Goal: Information Seeking & Learning: Learn about a topic

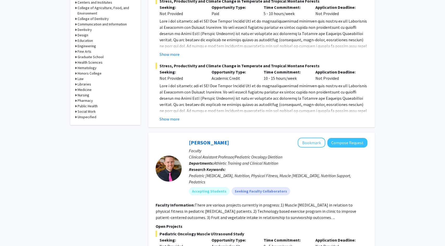
scroll to position [283, 0]
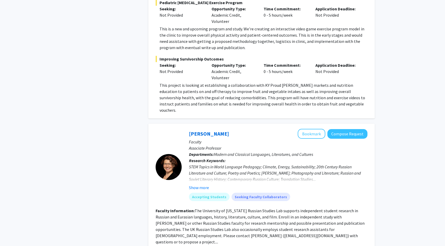
scroll to position [600, 0]
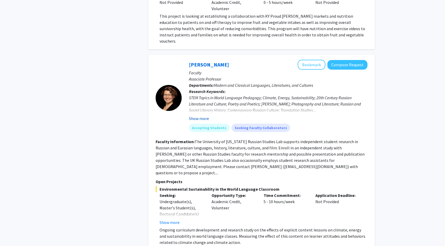
click at [199, 115] on button "Show more" at bounding box center [199, 118] width 20 height 6
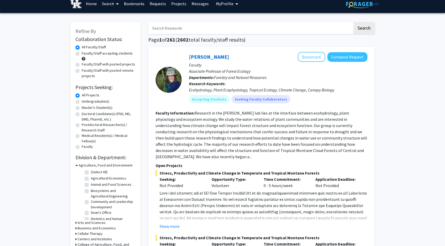
scroll to position [8, 0]
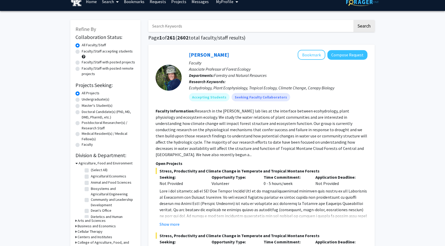
click at [82, 99] on label "Undergraduate(s)" at bounding box center [96, 99] width 28 height 5
click at [82, 99] on input "Undergraduate(s)" at bounding box center [83, 98] width 3 height 3
radio input "true"
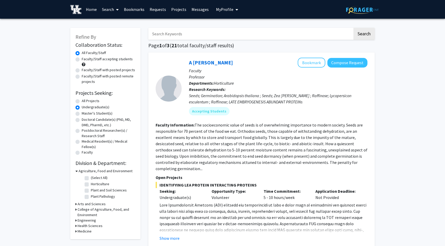
click at [82, 103] on label "All Projects" at bounding box center [91, 100] width 18 height 5
click at [82, 102] on input "All Projects" at bounding box center [83, 99] width 3 height 3
radio input "true"
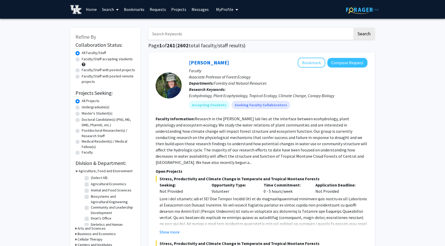
click at [82, 107] on label "Undergraduate(s)" at bounding box center [96, 107] width 28 height 5
click at [82, 107] on input "Undergraduate(s)" at bounding box center [83, 106] width 3 height 3
radio input "true"
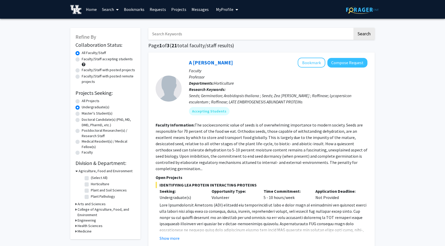
click at [82, 101] on label "All Projects" at bounding box center [91, 100] width 18 height 5
click at [82, 101] on input "All Projects" at bounding box center [83, 99] width 3 height 3
radio input "true"
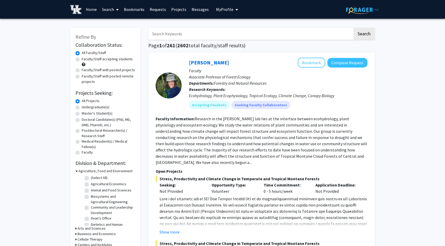
click at [191, 35] on input "Search Keywords" at bounding box center [250, 34] width 204 height 12
click at [353, 28] on button "Search" at bounding box center [363, 34] width 21 height 12
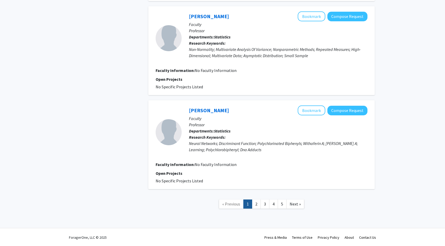
scroll to position [807, 0]
click at [252, 202] on link "1" at bounding box center [247, 203] width 9 height 9
click at [296, 204] on span "Next »" at bounding box center [294, 203] width 11 height 5
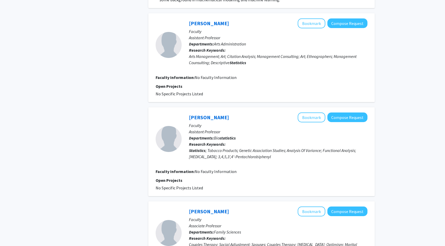
scroll to position [844, 0]
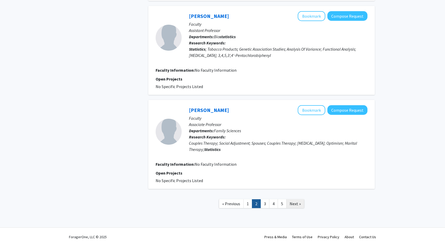
click at [293, 202] on span "Next »" at bounding box center [294, 203] width 11 height 5
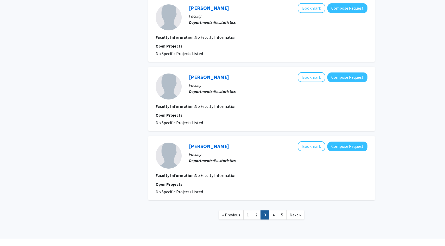
scroll to position [725, 0]
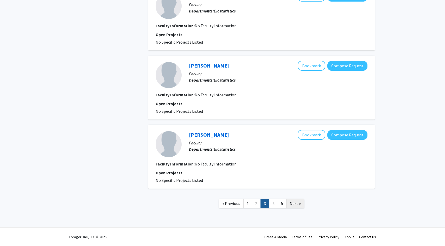
click at [297, 202] on span "Next »" at bounding box center [294, 203] width 11 height 5
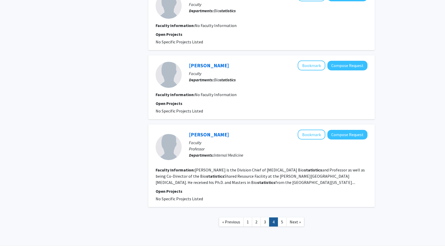
scroll to position [731, 0]
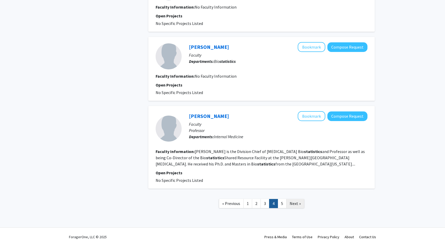
click at [294, 202] on span "Next »" at bounding box center [294, 203] width 11 height 5
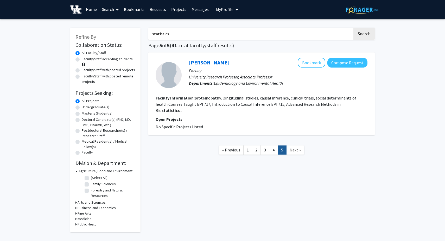
click at [287, 146] on link "Next »" at bounding box center [295, 150] width 18 height 9
click at [294, 147] on span "Next »" at bounding box center [294, 149] width 11 height 5
drag, startPoint x: 174, startPoint y: 36, endPoint x: 103, endPoint y: 37, distance: 70.5
click at [103, 37] on div "Refine By Collaboration Status: Collaboration Status All Faculty/Staff Collabor…" at bounding box center [222, 128] width 312 height 210
drag, startPoint x: 169, startPoint y: 33, endPoint x: 145, endPoint y: 33, distance: 24.7
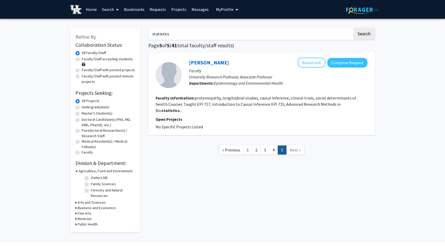
click at [145, 33] on div "statistics Search Page 5 of 5 ( 41 total faculty/staff results) Erin Abner Book…" at bounding box center [261, 128] width 234 height 210
click at [353, 28] on button "Search" at bounding box center [363, 34] width 21 height 12
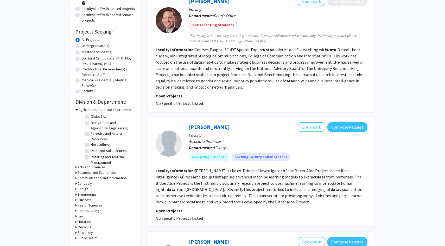
scroll to position [62, 0]
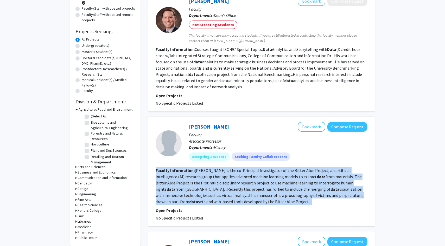
drag, startPoint x: 244, startPoint y: 204, endPoint x: 153, endPoint y: 169, distance: 96.9
click at [153, 169] on div "Stephen Davis Bookmark Compose Request Faculty Associate Professor Departments:…" at bounding box center [261, 172] width 226 height 110
click at [247, 199] on section "Faculty Information: Stephen R Davis is the co-Principal Investigator of the Bi…" at bounding box center [261, 185] width 212 height 37
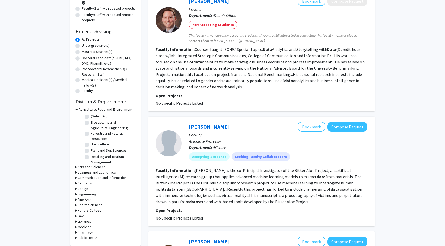
click at [247, 199] on section "Faculty Information: Stephen R Davis is the co-Principal Investigator of the Bi…" at bounding box center [261, 185] width 212 height 37
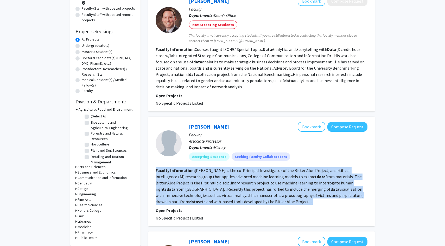
click at [247, 199] on section "Faculty Information: Stephen R Davis is the co-Principal Investigator of the Bi…" at bounding box center [261, 185] width 212 height 37
click at [243, 200] on section "Faculty Information: Stephen R Davis is the co-Principal Investigator of the Bi…" at bounding box center [261, 185] width 212 height 37
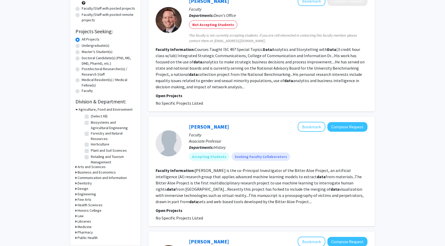
click at [243, 200] on section "Faculty Information: Stephen R Davis is the co-Principal Investigator of the Bi…" at bounding box center [261, 185] width 212 height 37
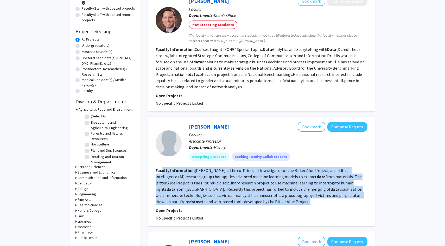
drag, startPoint x: 241, startPoint y: 201, endPoint x: 161, endPoint y: 173, distance: 84.0
click at [161, 173] on section "Faculty Information: Stephen R Davis is the co-Principal Investigator of the Bi…" at bounding box center [261, 185] width 212 height 37
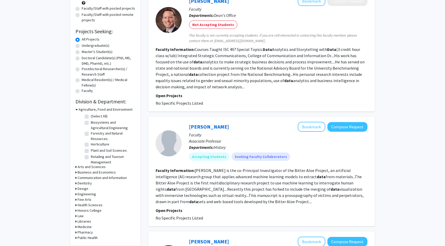
click at [239, 215] on section "Open Projects No Specific Projects Listed" at bounding box center [261, 215] width 212 height 14
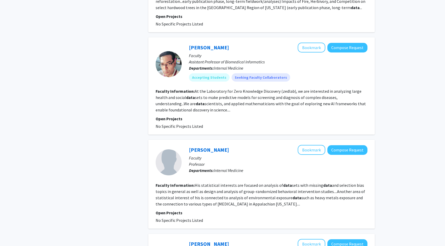
scroll to position [371, 0]
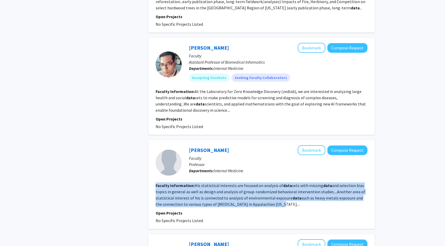
drag, startPoint x: 269, startPoint y: 204, endPoint x: 156, endPoint y: 186, distance: 114.1
click at [156, 186] on section "Faculty Information: His statistical interests are focused on analysis of data …" at bounding box center [261, 195] width 212 height 25
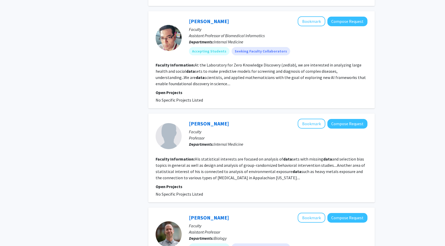
click at [246, 188] on p "Open Projects" at bounding box center [261, 187] width 212 height 6
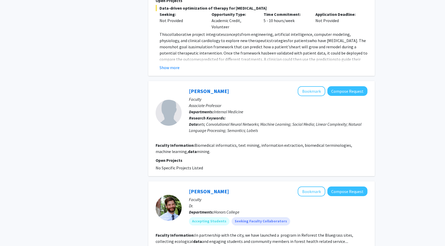
scroll to position [898, 0]
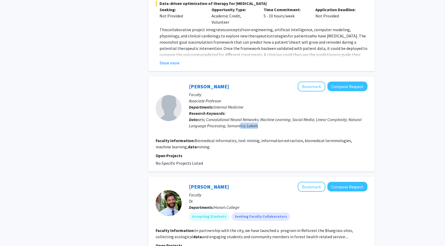
drag, startPoint x: 259, startPoint y: 126, endPoint x: 241, endPoint y: 123, distance: 18.8
click at [241, 123] on div "Data sets; Convolutional Neural Networks; Machine Learning; Social Media; Linea…" at bounding box center [278, 122] width 178 height 12
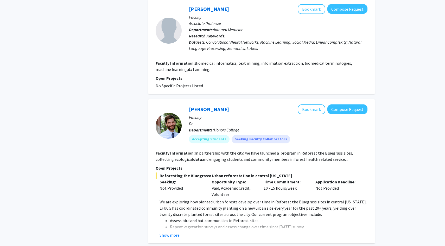
scroll to position [1173, 0]
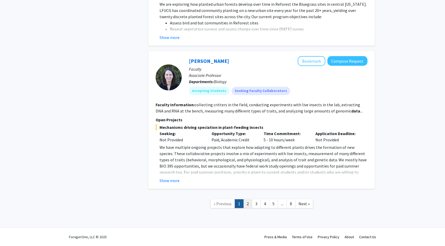
click at [246, 203] on link "2" at bounding box center [247, 203] width 9 height 9
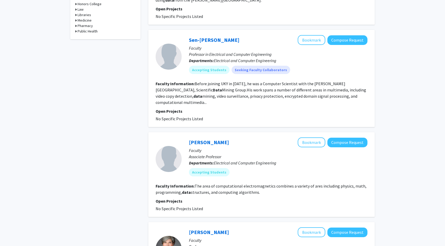
scroll to position [269, 0]
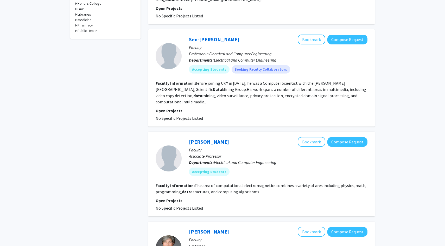
drag, startPoint x: 261, startPoint y: 195, endPoint x: 225, endPoint y: 180, distance: 39.4
click at [225, 180] on fg-search-faculty "John Young Bookmark Compose Request Faculty Associate Professor Departments: El…" at bounding box center [261, 174] width 212 height 74
click at [261, 200] on p "Open Projects" at bounding box center [261, 201] width 212 height 6
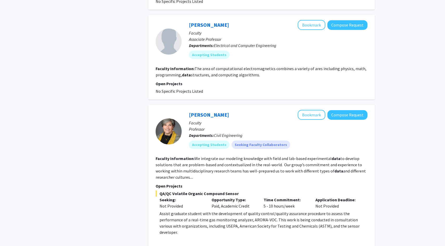
scroll to position [387, 0]
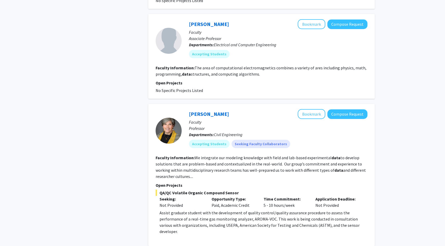
drag, startPoint x: 196, startPoint y: 177, endPoint x: 151, endPoint y: 158, distance: 48.4
click at [151, 158] on div "Kelly Pennell Bookmark Compose Request Faculty Professor Departments: Civil Eng…" at bounding box center [261, 175] width 226 height 142
click at [119, 192] on div "Refine By Collaboration Status: Collaboration Status All Faculty/Staff Collabor…" at bounding box center [105, 178] width 78 height 1084
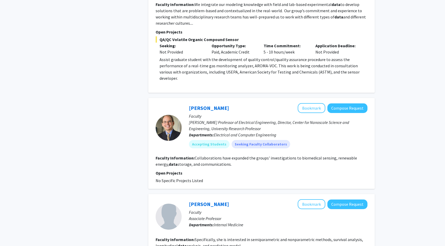
scroll to position [542, 0]
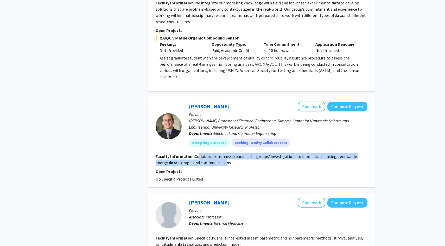
drag, startPoint x: 210, startPoint y: 159, endPoint x: 198, endPoint y: 151, distance: 14.5
click at [198, 153] on section "Faculty Information: Collaborations have expanded the groups' investigations to…" at bounding box center [261, 159] width 212 height 12
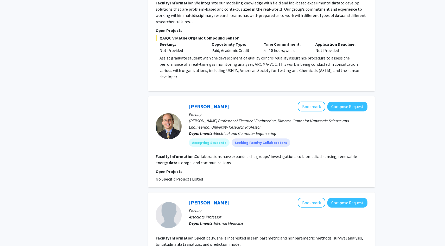
click at [218, 160] on fg-search-faculty "Jeffrey Hastings Bookmark Compose Request Faculty Reese S. Terry Professor of E…" at bounding box center [261, 142] width 212 height 81
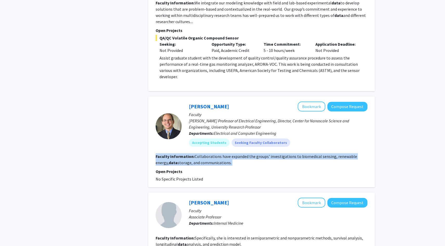
drag, startPoint x: 218, startPoint y: 160, endPoint x: 151, endPoint y: 150, distance: 68.4
click at [151, 150] on div "Jeffrey Hastings Bookmark Compose Request Faculty Reese S. Terry Professor of E…" at bounding box center [261, 141] width 226 height 91
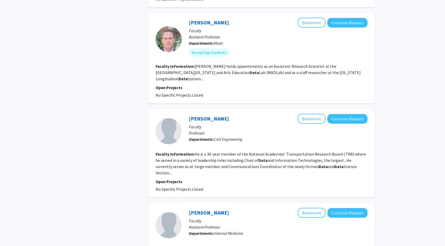
scroll to position [806, 0]
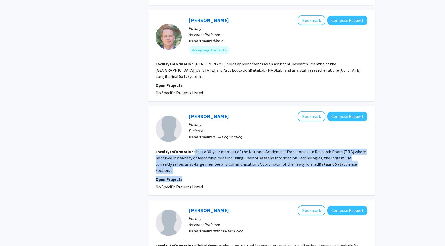
drag, startPoint x: 194, startPoint y: 140, endPoint x: 251, endPoint y: 158, distance: 59.8
click at [251, 158] on fg-search-faculty "Reginald Souleyrette Bookmark Compose Request Faculty Professor Departments: Ci…" at bounding box center [261, 151] width 212 height 79
click at [249, 176] on p "Open Projects" at bounding box center [261, 179] width 212 height 6
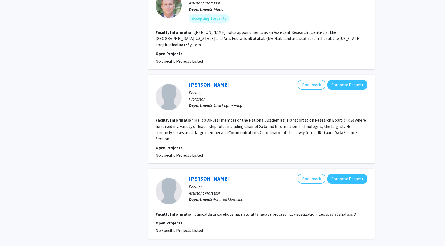
scroll to position [869, 0]
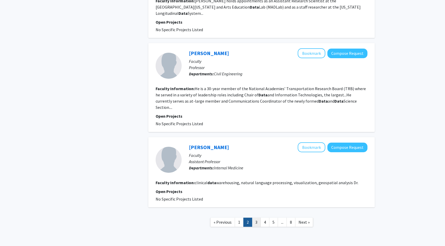
click at [255, 218] on link "3" at bounding box center [256, 222] width 9 height 9
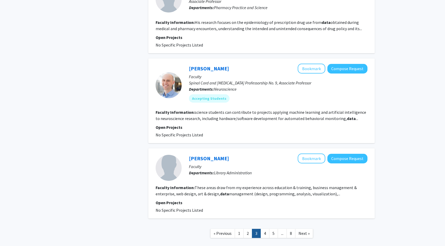
scroll to position [686, 0]
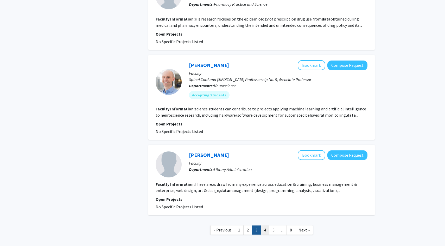
click at [263, 226] on link "4" at bounding box center [264, 230] width 9 height 9
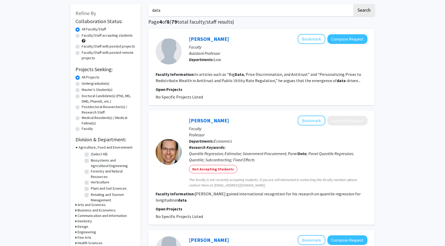
scroll to position [24, 0]
drag, startPoint x: 206, startPoint y: 216, endPoint x: 156, endPoint y: 208, distance: 50.6
click at [156, 208] on section "Open Projects No Specific Projects Listed" at bounding box center [261, 212] width 212 height 14
click at [242, 194] on fg-read-more "Lamarche gained international recognition for his research on quantile regressi…" at bounding box center [257, 196] width 205 height 11
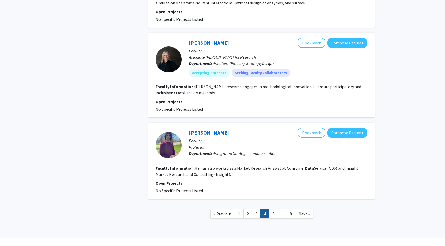
scroll to position [1043, 0]
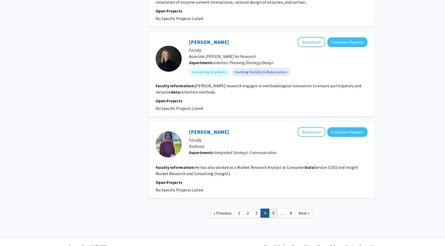
click at [271, 213] on link "5" at bounding box center [273, 213] width 9 height 9
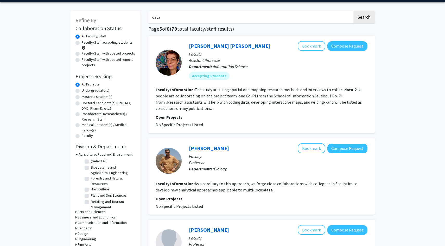
scroll to position [17, 0]
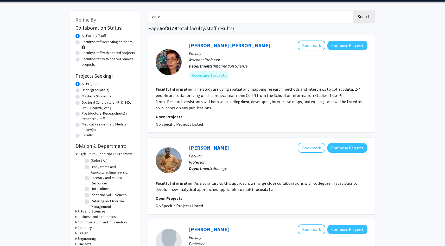
click at [184, 109] on section "Faculty Information: The study are using spatial and mapping research methods a…" at bounding box center [261, 98] width 212 height 25
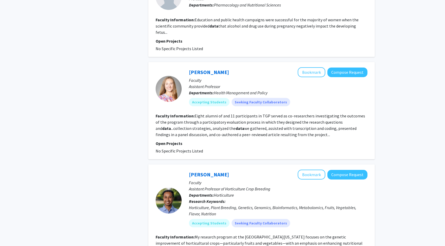
scroll to position [345, 0]
drag, startPoint x: 311, startPoint y: 129, endPoint x: 308, endPoint y: 132, distance: 4.8
click at [308, 132] on fg-search-faculty "Margaret McGladrey Bookmark Compose Request Faculty Assistant Professor Departm…" at bounding box center [261, 110] width 212 height 87
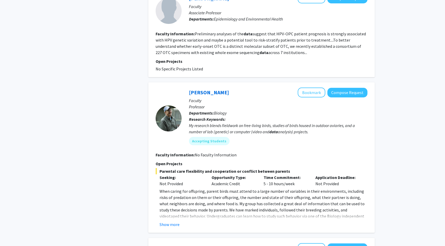
scroll to position [1007, 0]
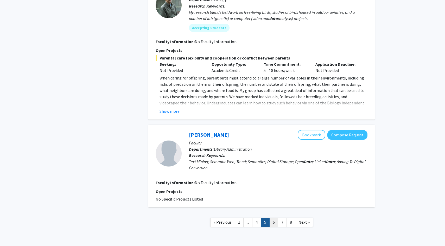
click at [275, 218] on link "6" at bounding box center [273, 222] width 9 height 9
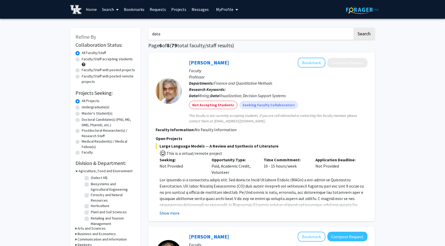
click at [176, 211] on button "Show more" at bounding box center [169, 213] width 20 height 6
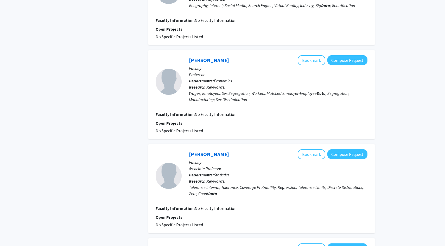
scroll to position [868, 0]
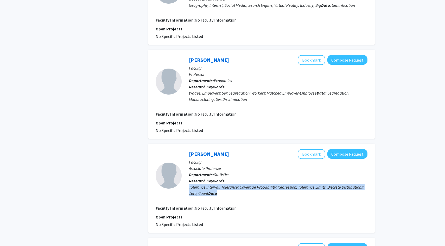
drag, startPoint x: 220, startPoint y: 187, endPoint x: 187, endPoint y: 182, distance: 32.7
click at [187, 182] on div "Derek Young Bookmark Compose Request Faculty Associate Professor Departments: S…" at bounding box center [275, 175] width 186 height 53
click at [222, 187] on div "Tolerance Interval; Tolerance; Coverage Probability; Regression; Tolerance Limi…" at bounding box center [278, 190] width 178 height 12
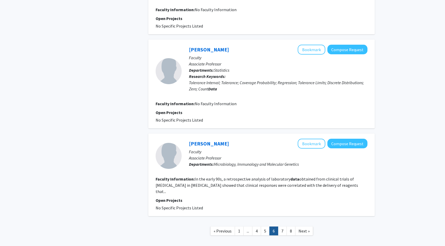
scroll to position [973, 0]
click at [280, 226] on link "7" at bounding box center [282, 230] width 9 height 9
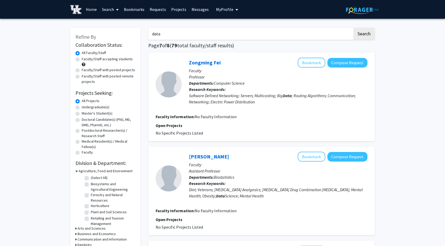
drag, startPoint x: 227, startPoint y: 33, endPoint x: 154, endPoint y: 34, distance: 72.6
click at [154, 34] on input "data" at bounding box center [250, 34] width 204 height 12
click at [353, 28] on button "Search" at bounding box center [363, 34] width 21 height 12
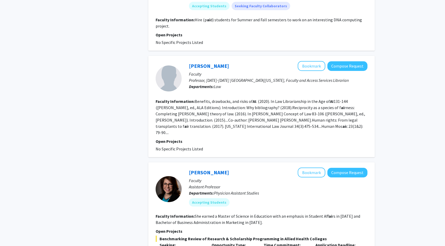
scroll to position [1281, 0]
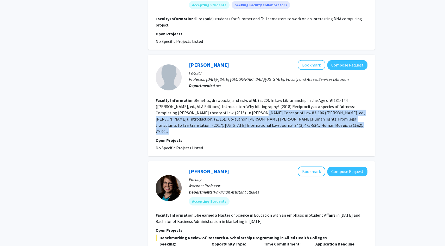
drag, startPoint x: 302, startPoint y: 103, endPoint x: 235, endPoint y: 85, distance: 69.7
click at [235, 97] on section "Faculty Information: Benefits, drawbacks, and risks of AI . (2020). In Law Libr…" at bounding box center [261, 115] width 212 height 37
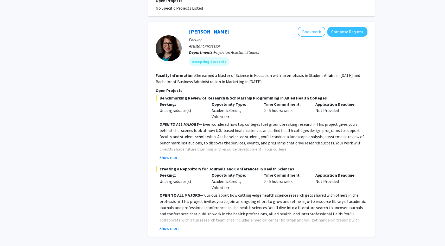
scroll to position [1438, 0]
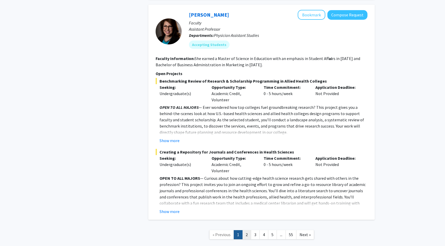
click at [247, 230] on link "2" at bounding box center [246, 234] width 9 height 9
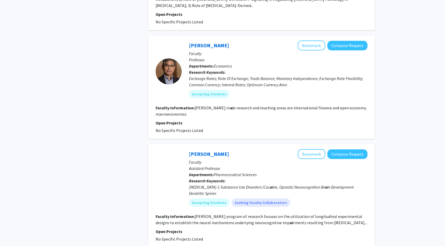
scroll to position [1039, 0]
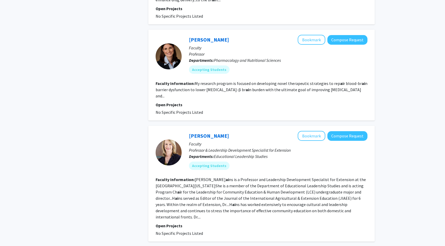
scroll to position [438, 0]
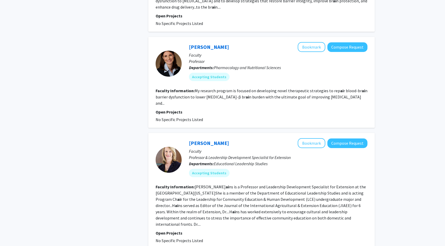
drag, startPoint x: 201, startPoint y: 104, endPoint x: 154, endPoint y: 85, distance: 51.0
click at [154, 85] on div "Anika Hartz Bookmark Compose Request Faculty Professor Departments: Pharmacolog…" at bounding box center [261, 82] width 226 height 91
click at [124, 141] on div "Refine By Collaboration Status: Collaboration Status All Faculty/Staff Collabor…" at bounding box center [105, 186] width 78 height 1203
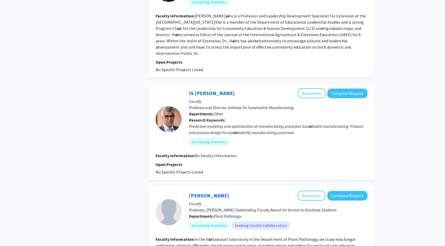
scroll to position [612, 0]
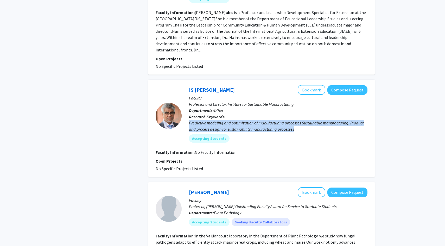
drag, startPoint x: 187, startPoint y: 102, endPoint x: 308, endPoint y: 109, distance: 120.9
click at [308, 110] on div "IS Jawahir Bookmark Compose Request Faculty Professor and Director, Institute f…" at bounding box center [275, 116] width 186 height 62
click at [308, 120] on div "Predictive modeling and optimization of manufacturing processes Sust ai nable m…" at bounding box center [278, 126] width 178 height 12
drag, startPoint x: 306, startPoint y: 109, endPoint x: 186, endPoint y: 105, distance: 119.4
click at [186, 105] on div "IS Jawahir Bookmark Compose Request Faculty Professor and Director, Institute f…" at bounding box center [275, 116] width 186 height 62
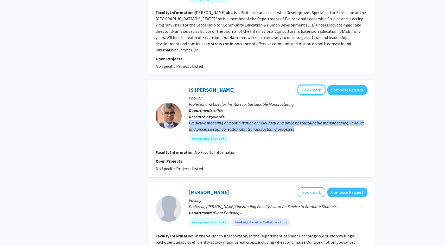
click at [311, 85] on button "Bookmark" at bounding box center [311, 90] width 28 height 10
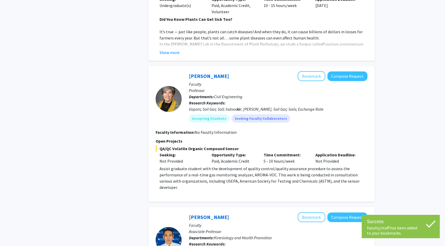
scroll to position [981, 0]
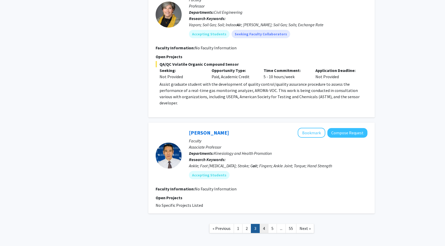
click at [265, 224] on link "4" at bounding box center [263, 228] width 9 height 9
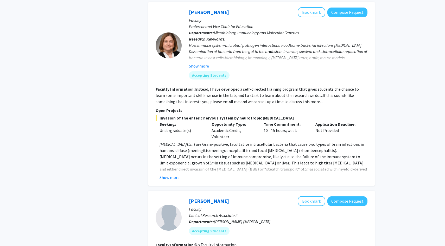
scroll to position [1151, 0]
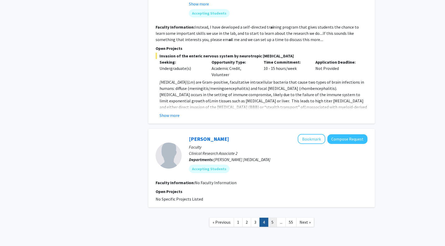
click at [270, 218] on link "5" at bounding box center [272, 222] width 9 height 9
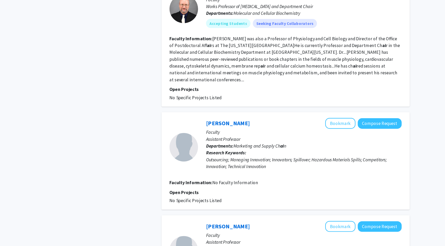
scroll to position [764, 0]
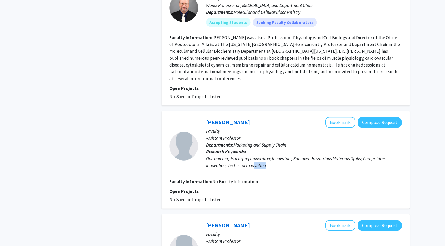
drag, startPoint x: 254, startPoint y: 155, endPoint x: 234, endPoint y: 153, distance: 20.6
click at [234, 163] on div "Outsourcing; Managing Innovation; Innovators; Spillover; Hazardous Materials Sp…" at bounding box center [278, 169] width 178 height 12
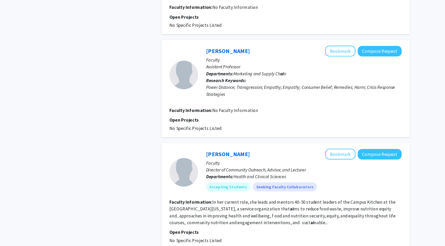
scroll to position [965, 0]
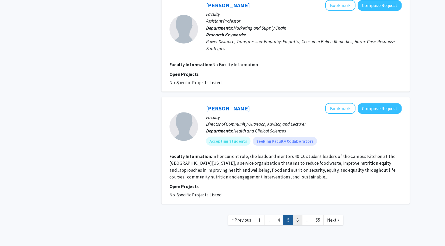
click at [274, 218] on link "6" at bounding box center [272, 222] width 9 height 9
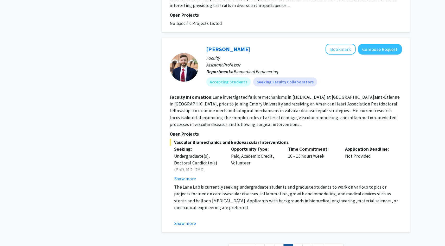
scroll to position [982, 0]
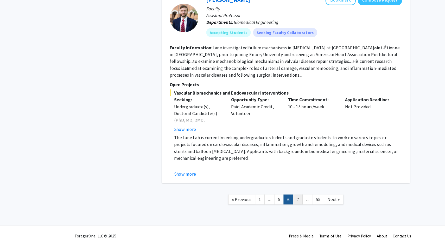
click at [272, 206] on link "7" at bounding box center [272, 203] width 9 height 9
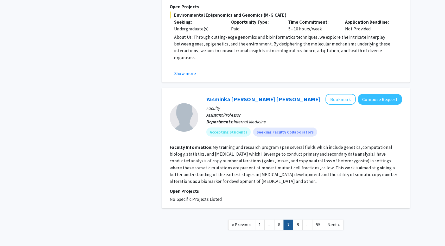
scroll to position [1099, 0]
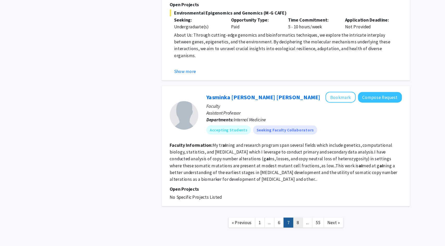
click at [272, 220] on link "8" at bounding box center [272, 224] width 9 height 9
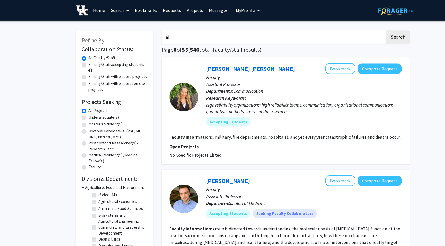
click at [164, 33] on input "ai" at bounding box center [250, 34] width 204 height 12
type input "sustainability"
click at [353, 28] on button "Search" at bounding box center [363, 34] width 21 height 12
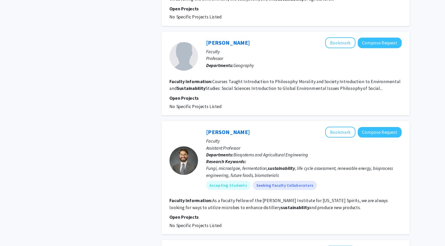
scroll to position [690, 0]
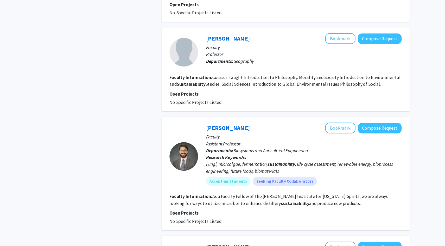
click at [192, 93] on fg-read-more "Courses Taught Introduction to Philosophy: Morality and Society Introduction to…" at bounding box center [260, 94] width 211 height 11
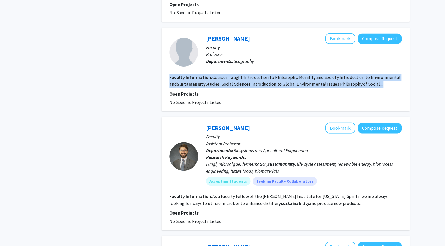
click at [192, 93] on fg-read-more "Courses Taught Introduction to Philosophy: Morality and Society Introduction to…" at bounding box center [260, 94] width 211 height 11
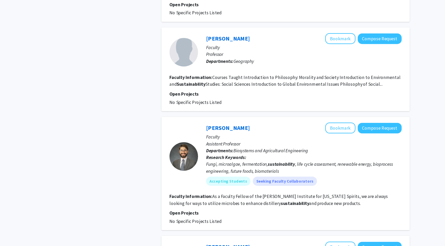
click at [212, 104] on p "Open Projects" at bounding box center [261, 107] width 212 height 6
click at [194, 115] on div "Theodore Schatzki Bookmark Compose Request Faculty Professor Departments: Geogr…" at bounding box center [261, 85] width 226 height 76
drag, startPoint x: 202, startPoint y: 112, endPoint x: 150, endPoint y: 91, distance: 55.3
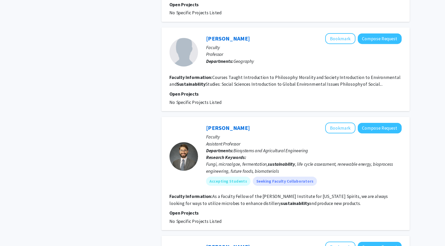
click at [150, 92] on div "Theodore Schatzki Bookmark Compose Request Faculty Professor Departments: Geogr…" at bounding box center [261, 85] width 226 height 76
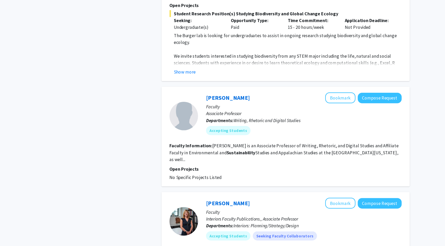
scroll to position [971, 0]
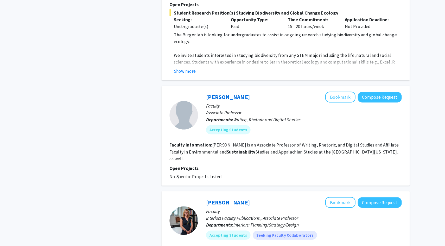
click at [175, 153] on fg-read-more "Cagle is an Associate Professor of Writing, Rhetoric, and Digital Studies and A…" at bounding box center [259, 160] width 209 height 18
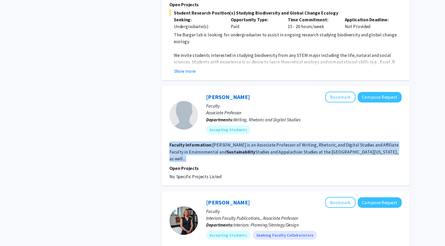
click at [175, 153] on fg-read-more "Cagle is an Associate Professor of Writing, Rhetoric, and Digital Studies and A…" at bounding box center [259, 160] width 209 height 18
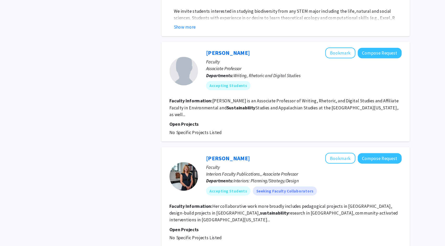
click at [175, 161] on div at bounding box center [168, 182] width 26 height 43
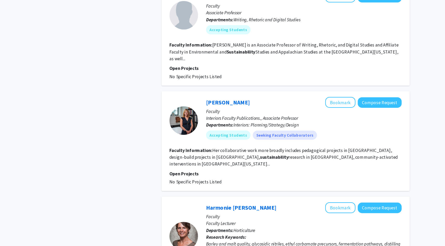
click at [238, 162] on b "sustainability" at bounding box center [251, 164] width 26 height 5
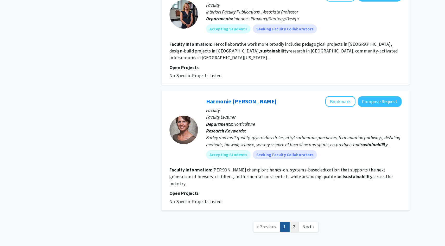
click at [269, 224] on link "2" at bounding box center [269, 228] width 9 height 9
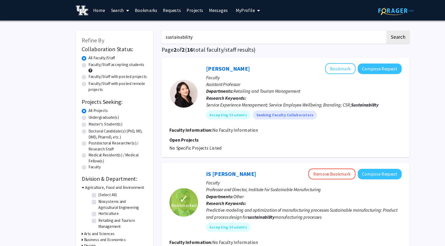
click at [77, 8] on img at bounding box center [75, 9] width 11 height 9
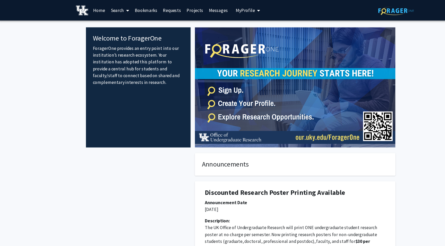
click at [114, 11] on link "Search" at bounding box center [110, 9] width 22 height 18
click at [113, 35] on span "Students" at bounding box center [115, 34] width 32 height 10
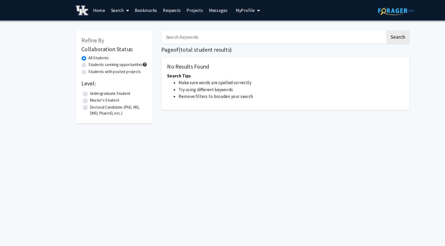
click at [184, 32] on input "Search Keywords" at bounding box center [250, 34] width 204 height 12
type input "sustainable"
click at [353, 28] on button "Search" at bounding box center [363, 34] width 21 height 12
click at [369, 34] on button "Search" at bounding box center [363, 34] width 21 height 12
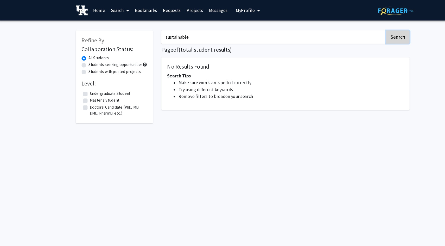
click at [369, 34] on button "Search" at bounding box center [363, 34] width 21 height 12
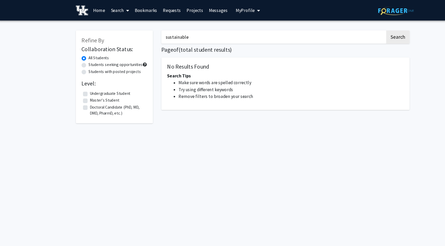
click at [90, 13] on link "Home" at bounding box center [91, 9] width 16 height 18
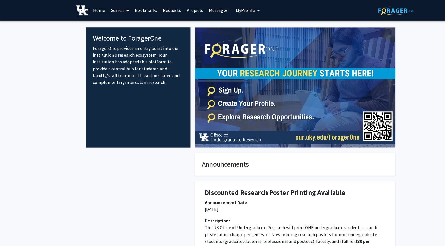
click at [74, 13] on img at bounding box center [75, 9] width 11 height 9
click at [361, 8] on img at bounding box center [362, 10] width 33 height 8
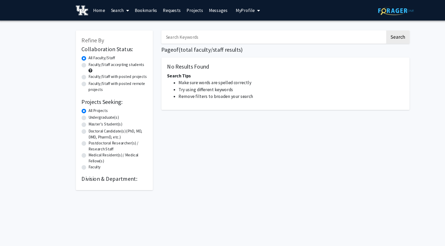
click at [80, 55] on div "All Faculty/Staff" at bounding box center [105, 53] width 60 height 6
click at [235, 31] on input "Search Keywords" at bounding box center [250, 34] width 204 height 12
type input "sustainable"
click at [367, 37] on button "Search" at bounding box center [363, 34] width 21 height 12
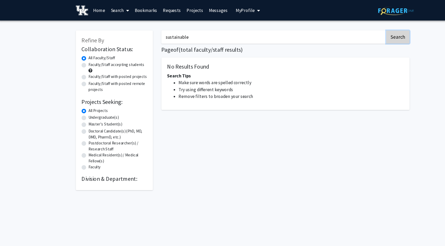
click at [367, 37] on button "Search" at bounding box center [363, 34] width 21 height 12
click at [367, 39] on button "Search" at bounding box center [363, 34] width 21 height 12
click at [368, 39] on button "Search" at bounding box center [363, 34] width 21 height 12
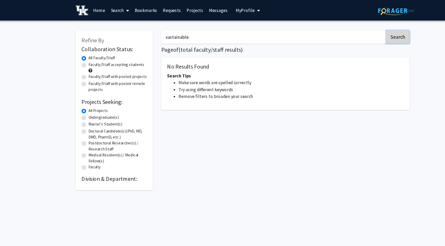
click at [368, 39] on button "Search" at bounding box center [363, 34] width 21 height 12
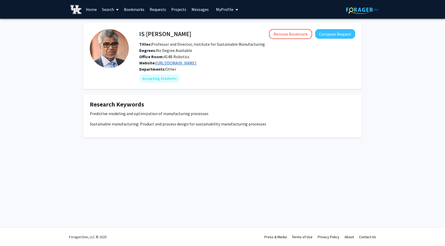
click at [183, 64] on link "https://www.engr.uky.edu/ism" at bounding box center [175, 62] width 41 height 5
click at [83, 7] on link at bounding box center [76, 9] width 13 height 18
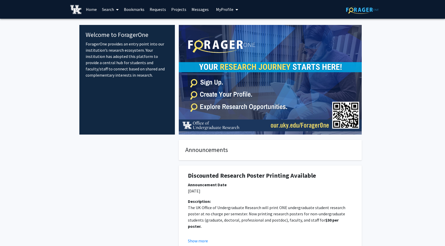
click at [114, 7] on link "Search" at bounding box center [110, 9] width 22 height 18
click at [115, 25] on span "Faculty/Staff" at bounding box center [118, 24] width 38 height 10
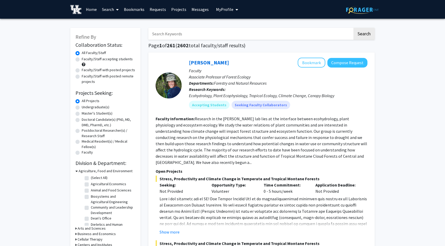
click at [188, 31] on input "Search Keywords" at bounding box center [250, 34] width 204 height 12
click at [353, 28] on button "Search" at bounding box center [363, 34] width 21 height 12
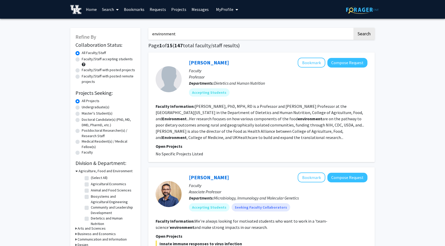
drag, startPoint x: 189, startPoint y: 34, endPoint x: 125, endPoint y: 30, distance: 64.0
type input "economics"
click at [353, 28] on button "Search" at bounding box center [363, 34] width 21 height 12
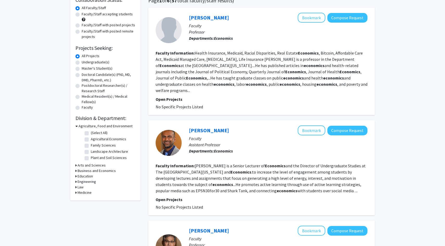
scroll to position [47, 0]
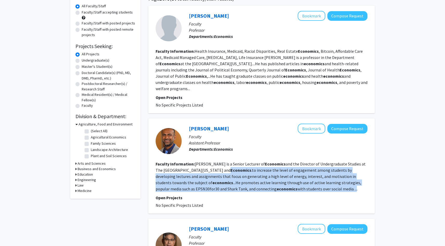
drag, startPoint x: 327, startPoint y: 184, endPoint x: 208, endPoint y: 163, distance: 120.8
click at [208, 163] on fg-read-more "Darshak Patel is a Senior Lecturer of Economics and the Director of Undergradua…" at bounding box center [260, 176] width 210 height 30
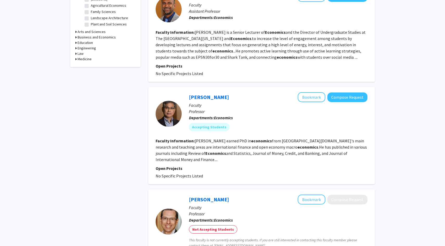
scroll to position [181, 0]
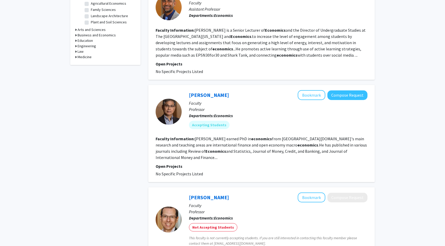
click at [283, 145] on fg-read-more "Kim earned PhD in economics from Stanford University.Kim's main research and te…" at bounding box center [260, 148] width 211 height 24
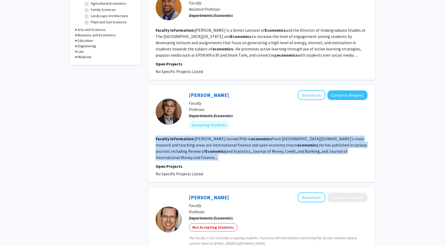
click at [283, 145] on fg-read-more "Kim earned PhD in economics from Stanford University.Kim's main research and te…" at bounding box center [260, 148] width 211 height 24
click at [275, 147] on fg-read-more "Kim earned PhD in economics from Stanford University.Kim's main research and te…" at bounding box center [260, 148] width 211 height 24
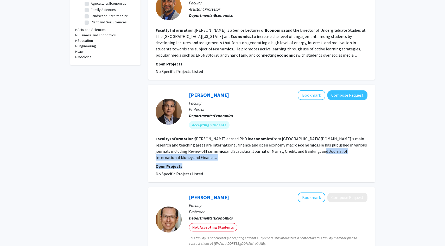
drag, startPoint x: 272, startPoint y: 147, endPoint x: 383, endPoint y: 158, distance: 111.9
click at [363, 163] on p "Open Projects" at bounding box center [261, 166] width 212 height 6
click at [358, 147] on section "Faculty Information: Kim earned PhD in economics from Stanford University.Kim's…" at bounding box center [261, 148] width 212 height 25
click at [310, 91] on button "Bookmark" at bounding box center [311, 95] width 28 height 10
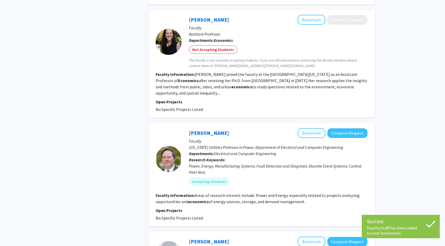
scroll to position [474, 0]
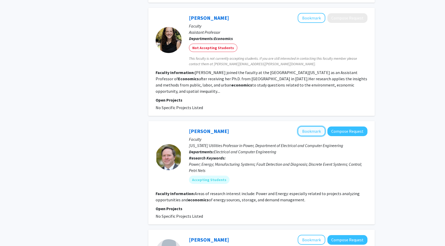
click at [308, 126] on button "Bookmark" at bounding box center [311, 131] width 28 height 10
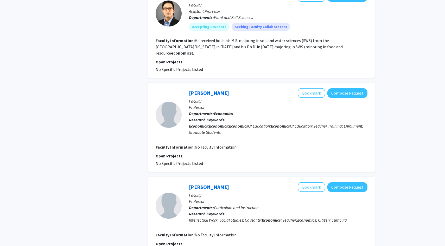
scroll to position [827, 0]
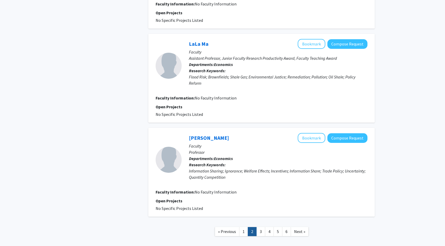
scroll to position [750, 0]
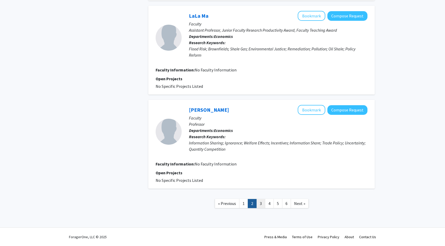
click at [261, 201] on link "3" at bounding box center [260, 203] width 9 height 9
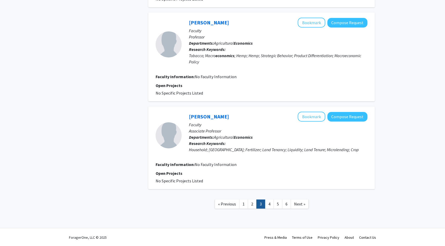
scroll to position [750, 0]
click at [268, 205] on link "4" at bounding box center [269, 203] width 9 height 9
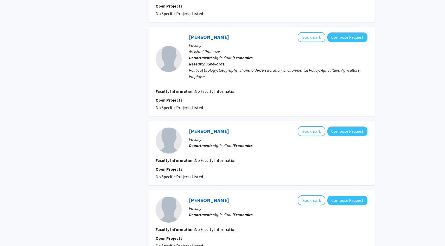
scroll to position [744, 0]
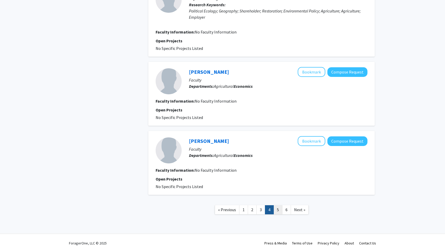
click at [279, 206] on link "5" at bounding box center [277, 209] width 9 height 9
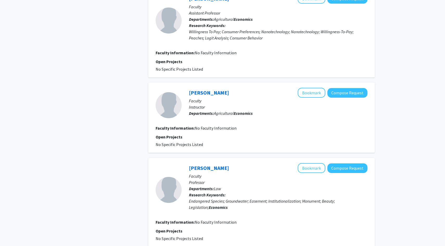
scroll to position [694, 0]
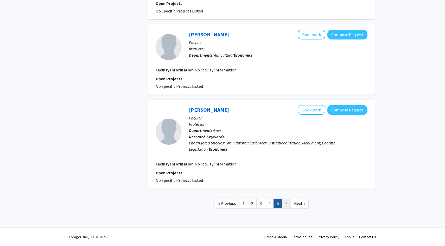
click at [288, 204] on link "6" at bounding box center [286, 203] width 9 height 9
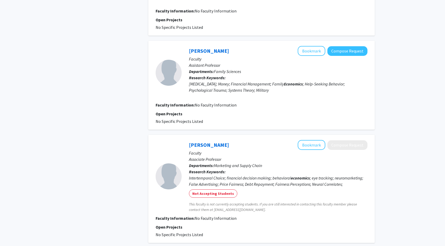
scroll to position [530, 0]
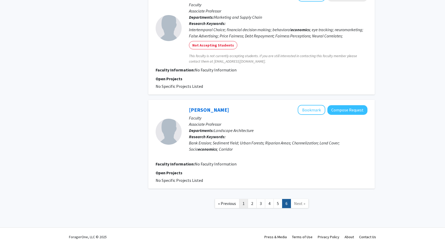
click at [242, 202] on link "1" at bounding box center [243, 203] width 9 height 9
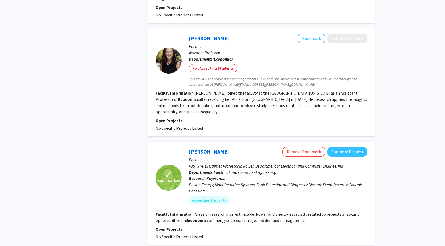
scroll to position [456, 0]
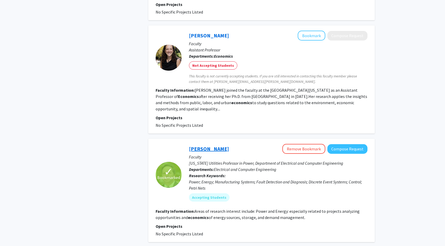
click at [208, 146] on link "[PERSON_NAME]" at bounding box center [209, 149] width 40 height 7
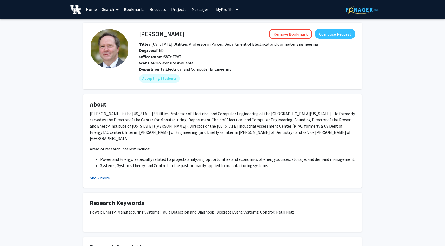
click at [108, 177] on button "Show more" at bounding box center [100, 178] width 20 height 6
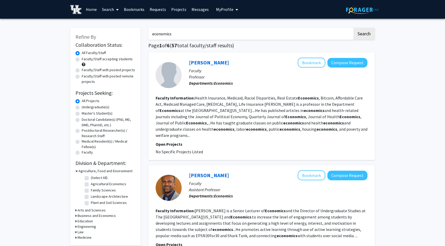
drag, startPoint x: 176, startPoint y: 32, endPoint x: 122, endPoint y: 29, distance: 54.7
click at [353, 28] on button "Search" at bounding box center [363, 34] width 21 height 12
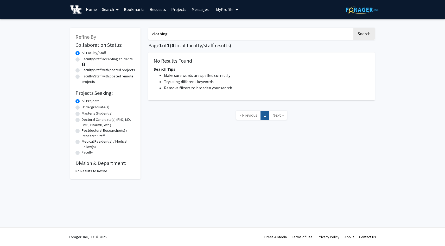
drag, startPoint x: 197, startPoint y: 28, endPoint x: 182, endPoint y: 34, distance: 15.9
click at [182, 34] on input "clothing" at bounding box center [250, 34] width 204 height 12
click at [353, 28] on button "Search" at bounding box center [363, 34] width 21 height 12
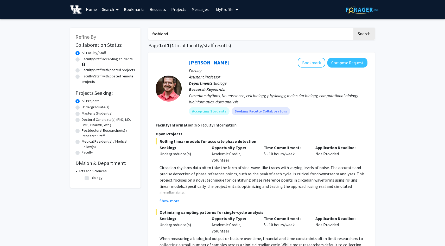
type input "fashion"
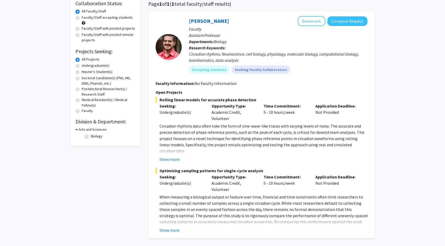
scroll to position [92, 0]
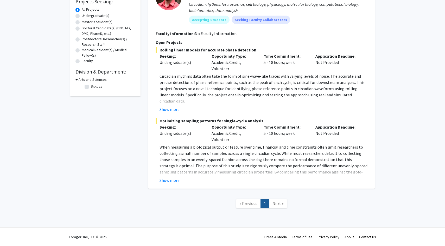
click at [288, 213] on nav "« Previous 1 Next »" at bounding box center [261, 204] width 226 height 21
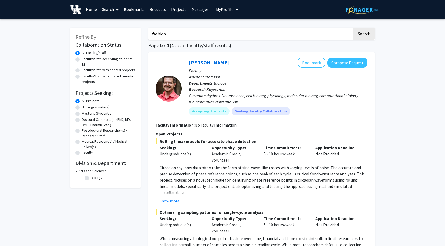
drag, startPoint x: 174, startPoint y: 35, endPoint x: 127, endPoint y: 36, distance: 47.1
click at [128, 36] on div "Refine By Collaboration Status: Collaboration Status All Faculty/Staff Collabor…" at bounding box center [222, 167] width 312 height 288
click at [183, 29] on input "Search Keywords" at bounding box center [250, 34] width 204 height 12
click at [166, 38] on input "Search Keywords" at bounding box center [250, 34] width 204 height 12
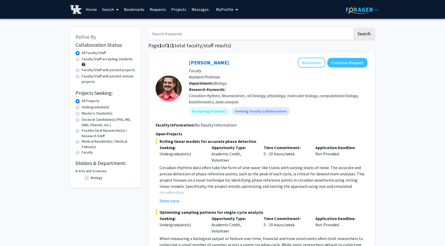
click at [147, 45] on div "Search Page 1 of 1 ( 1 total faculty/staff results) Michael Tackenberg Bookmark…" at bounding box center [261, 167] width 234 height 288
click at [165, 32] on input "Search Keywords" at bounding box center [250, 34] width 204 height 12
click at [146, 49] on div "Search Page 1 of 1 ( 1 total faculty/staff results) Michael Tackenberg Bookmark…" at bounding box center [261, 167] width 234 height 288
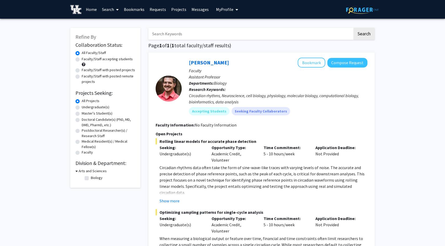
click at [160, 34] on input "Search Keywords" at bounding box center [250, 34] width 204 height 12
click at [143, 43] on div "Refine By Collaboration Status: Collaboration Status All Faculty/Staff Collabor…" at bounding box center [105, 167] width 78 height 288
click at [182, 30] on input "Search Keywords" at bounding box center [250, 34] width 204 height 12
click at [165, 37] on input "Search Keywords" at bounding box center [250, 34] width 204 height 12
click at [145, 46] on div "Search Page 1 of 1 ( 1 total faculty/staff results) Michael Tackenberg Bookmark…" at bounding box center [261, 167] width 234 height 288
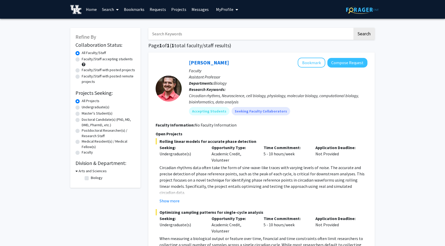
click at [169, 30] on input "Search Keywords" at bounding box center [250, 34] width 204 height 12
click at [281, 33] on input "Search Keywords" at bounding box center [250, 34] width 204 height 12
click at [263, 47] on h1 "Page 1 of 1 ( 1 total faculty/staff results)" at bounding box center [261, 45] width 226 height 6
click at [232, 30] on input "Search Keywords" at bounding box center [250, 34] width 204 height 12
click at [227, 39] on input "Search Keywords" at bounding box center [250, 34] width 204 height 12
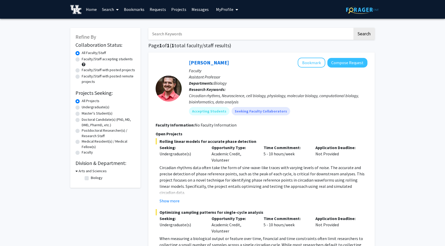
click at [259, 41] on div "Search Page 1 of 1 ( 1 total faculty/staff results) Michael Tackenberg Bookmark…" at bounding box center [261, 167] width 234 height 288
click at [94, 9] on link "Home" at bounding box center [91, 9] width 16 height 18
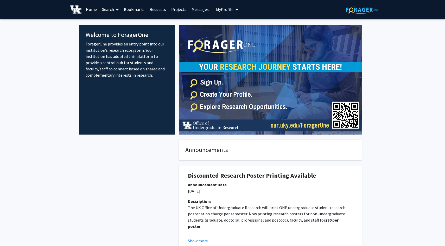
click at [111, 9] on link "Search" at bounding box center [110, 9] width 22 height 18
click at [120, 26] on span "Faculty/Staff" at bounding box center [118, 24] width 38 height 10
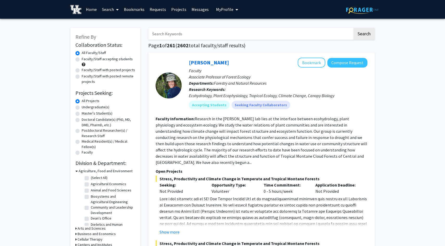
click at [192, 34] on input "Search Keywords" at bounding box center [250, 34] width 204 height 12
type input "sustainable"
click at [359, 29] on button "Search" at bounding box center [363, 34] width 21 height 12
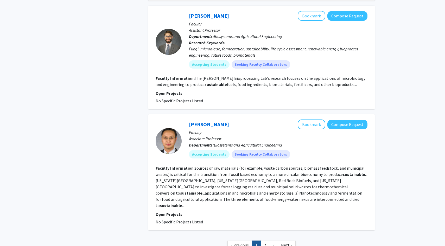
scroll to position [810, 0]
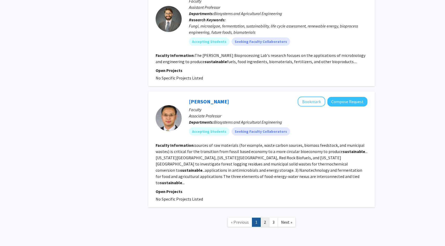
click at [268, 218] on link "2" at bounding box center [264, 222] width 9 height 9
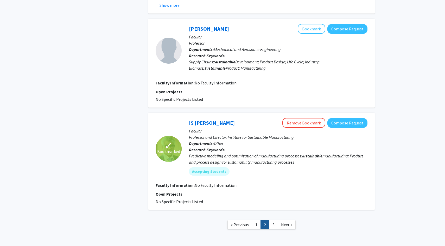
scroll to position [936, 0]
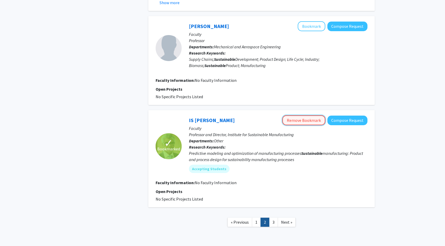
click at [312, 122] on button "Remove Bookmark" at bounding box center [303, 120] width 43 height 10
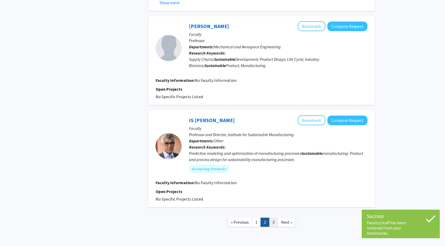
click at [275, 223] on link "3" at bounding box center [273, 222] width 9 height 9
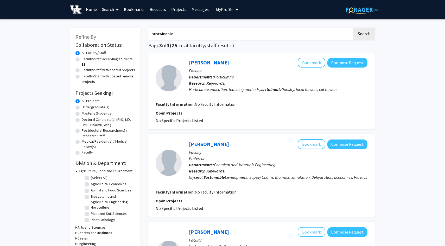
click at [133, 9] on link "Bookmarks" at bounding box center [134, 9] width 26 height 18
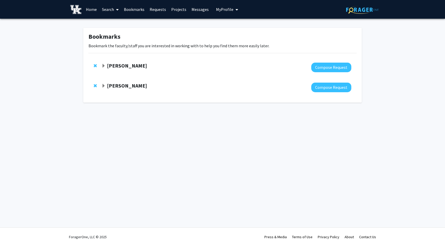
click at [103, 67] on span "Expand Yoonbai Kim Bookmark" at bounding box center [103, 66] width 4 height 4
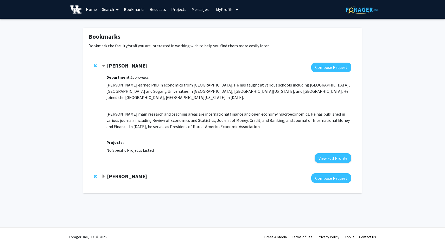
click at [103, 178] on span "Expand Lawrence Holloway Bookmark" at bounding box center [103, 177] width 4 height 4
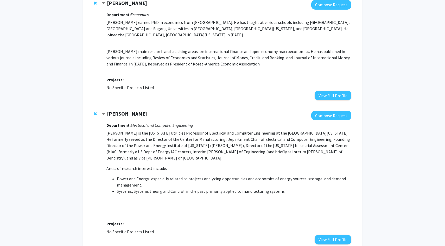
scroll to position [64, 0]
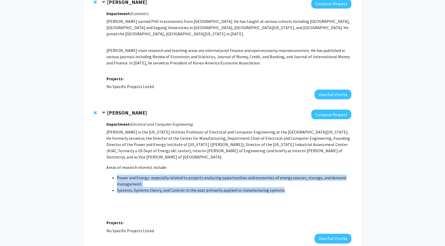
drag, startPoint x: 278, startPoint y: 185, endPoint x: 116, endPoint y: 172, distance: 162.5
click at [116, 175] on ul "Power and Energy: especially related to projects analyzing opportunities and ec…" at bounding box center [228, 184] width 245 height 19
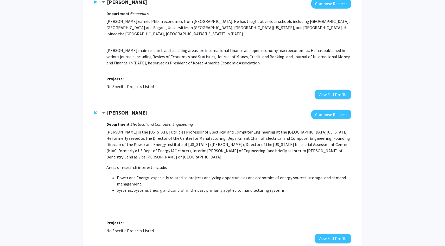
click at [281, 187] on li "Systems, Systems theory, and Control: in the past primarily applied to manufact…" at bounding box center [234, 190] width 234 height 6
drag, startPoint x: 281, startPoint y: 186, endPoint x: 129, endPoint y: 184, distance: 152.7
click at [129, 187] on li "Systems, Systems theory, and Control: in the past primarily applied to manufact…" at bounding box center [234, 190] width 234 height 6
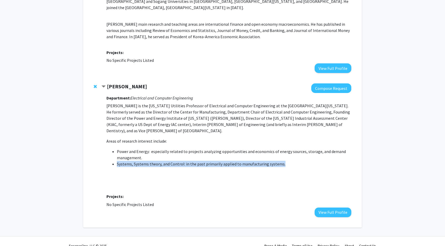
scroll to position [0, 0]
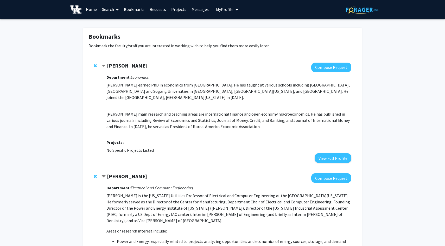
click at [91, 11] on link "Home" at bounding box center [91, 9] width 16 height 18
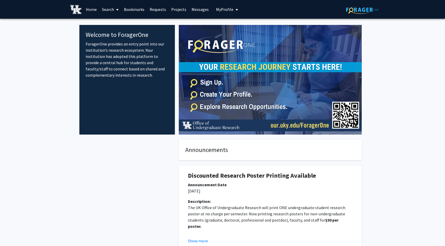
click at [360, 9] on img at bounding box center [362, 10] width 33 height 8
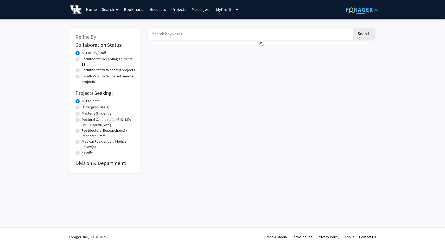
click at [178, 34] on input "Search Keywords" at bounding box center [250, 34] width 204 height 12
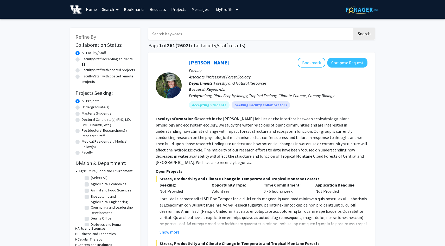
click at [183, 34] on input "Search Keywords" at bounding box center [250, 34] width 204 height 12
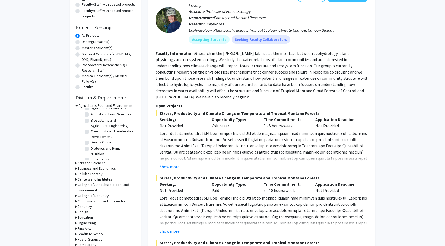
scroll to position [68, 0]
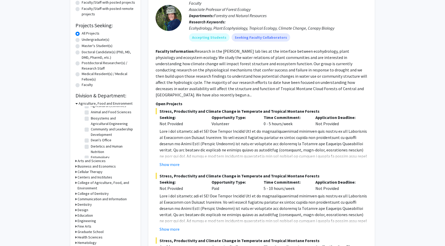
click at [78, 159] on h3 "Arts and Sciences" at bounding box center [91, 160] width 28 height 5
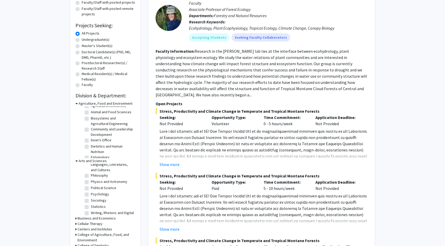
scroll to position [106, 0]
click at [91, 203] on label "Statistics" at bounding box center [98, 205] width 15 height 5
click at [91, 203] on input "Statistics" at bounding box center [92, 204] width 3 height 3
checkbox input "true"
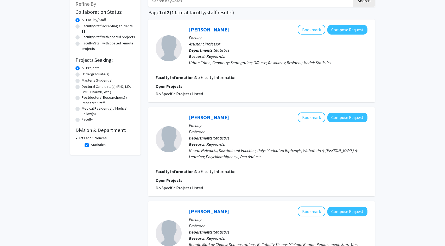
scroll to position [35, 0]
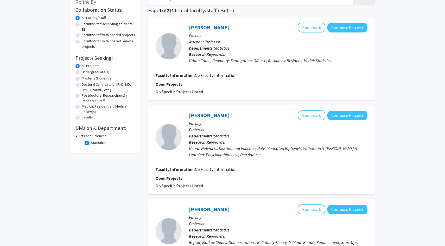
click at [79, 136] on h3 "Arts and Sciences" at bounding box center [93, 135] width 28 height 5
click at [78, 136] on h3 "Arts and Sciences" at bounding box center [91, 135] width 28 height 5
click at [91, 143] on label "Statistics" at bounding box center [98, 142] width 15 height 5
click at [91, 143] on input "Statistics" at bounding box center [92, 141] width 3 height 3
checkbox input "false"
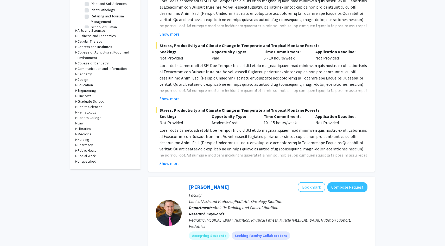
scroll to position [187, 0]
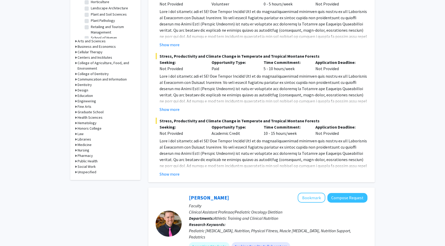
click at [78, 46] on h3 "Business and Economics" at bounding box center [96, 46] width 38 height 5
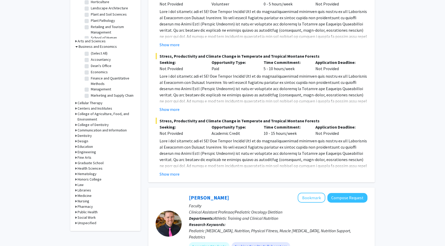
click at [91, 54] on label "(Select All)" at bounding box center [99, 53] width 17 height 5
click at [91, 54] on input "(Select All)" at bounding box center [92, 52] width 3 height 3
checkbox input "true"
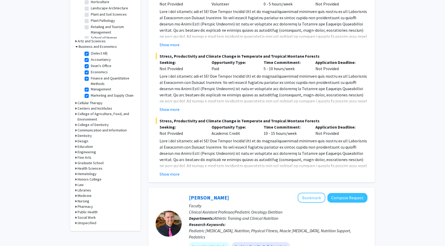
checkbox input "true"
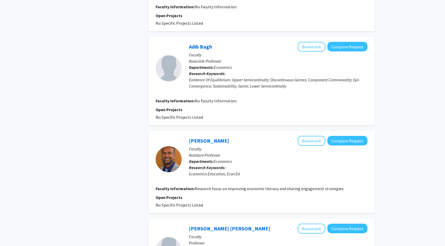
scroll to position [594, 0]
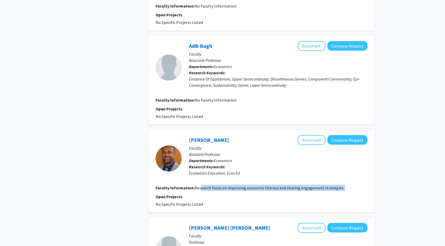
drag, startPoint x: 200, startPoint y: 186, endPoint x: 344, endPoint y: 192, distance: 143.9
click at [345, 192] on fg-search-faculty "[PERSON_NAME] Bookmark Compose Request Faculty Assistant Professor Departments:…" at bounding box center [261, 171] width 212 height 72
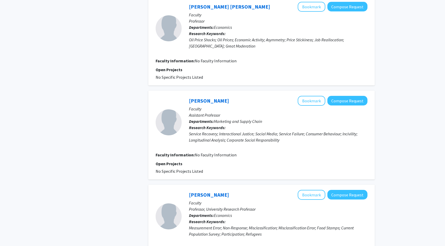
scroll to position [901, 0]
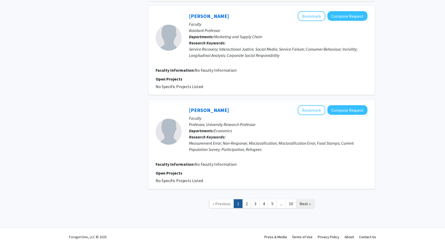
click at [302, 204] on span "Next »" at bounding box center [304, 203] width 11 height 5
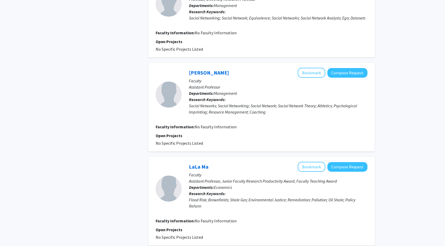
scroll to position [831, 0]
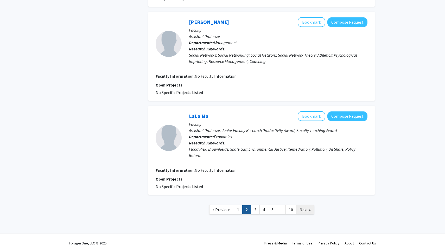
click at [303, 207] on span "Next »" at bounding box center [304, 209] width 11 height 5
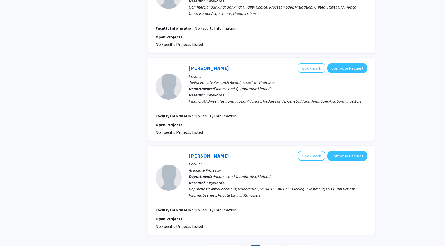
scroll to position [781, 0]
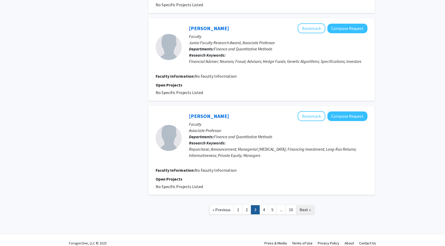
click at [303, 207] on span "Next »" at bounding box center [304, 209] width 11 height 5
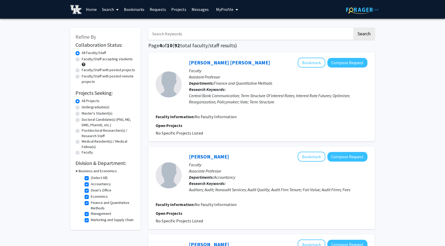
click at [204, 33] on input "Search Keywords" at bounding box center [250, 34] width 204 height 12
type input "environmental"
click at [353, 28] on button "Search" at bounding box center [363, 34] width 21 height 12
checkbox input "false"
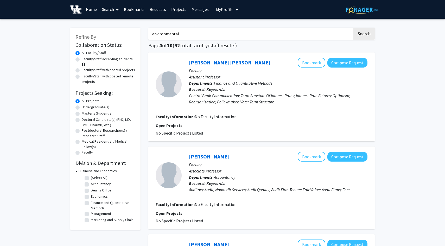
checkbox input "false"
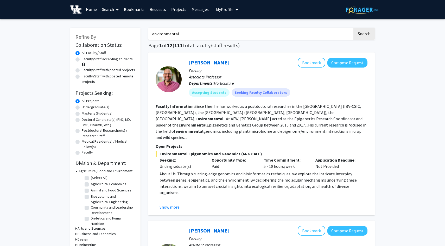
click at [198, 36] on input "environmental" at bounding box center [250, 34] width 204 height 12
type input "environmental economics"
click at [353, 28] on button "Search" at bounding box center [363, 34] width 21 height 12
click at [209, 35] on input "environmental economics" at bounding box center [250, 34] width 204 height 12
click at [353, 28] on button "Search" at bounding box center [363, 34] width 21 height 12
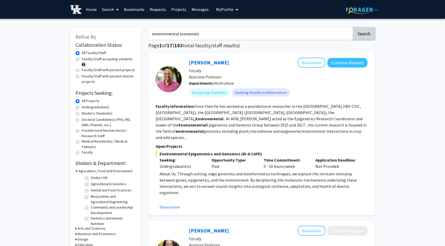
click at [364, 36] on button "Search" at bounding box center [363, 34] width 21 height 12
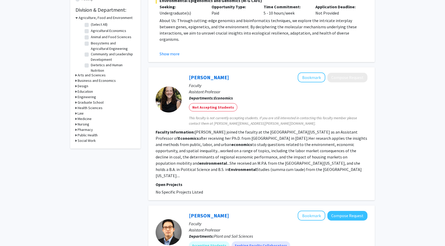
scroll to position [151, 0]
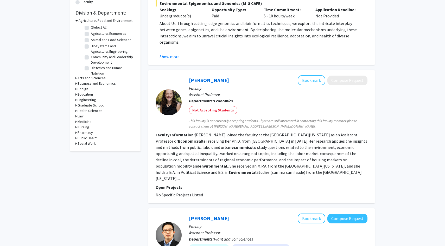
click at [258, 166] on fg-read-more "[PERSON_NAME] joined the faculty at the [GEOGRAPHIC_DATA][US_STATE] as an Assis…" at bounding box center [260, 156] width 211 height 49
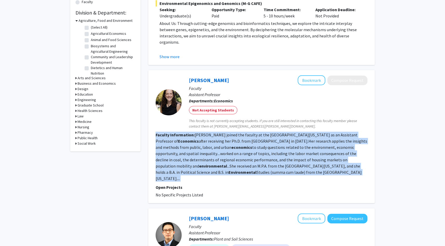
click at [258, 166] on fg-read-more "[PERSON_NAME] joined the faculty at the [GEOGRAPHIC_DATA][US_STATE] as an Assis…" at bounding box center [260, 156] width 211 height 49
click at [278, 165] on section "Faculty Information: [PERSON_NAME] joined the faculty at the [GEOGRAPHIC_DATA][…" at bounding box center [261, 157] width 212 height 50
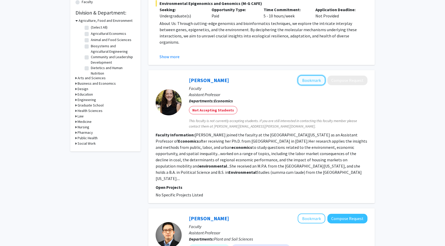
click at [307, 75] on button "Bookmark" at bounding box center [311, 80] width 28 height 10
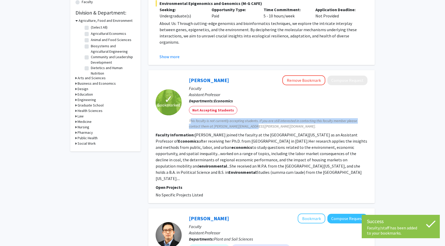
drag, startPoint x: 252, startPoint y: 120, endPoint x: 184, endPoint y: 114, distance: 68.9
click at [184, 114] on div "[PERSON_NAME] Remove Bookmark Compose Request Faculty Assistant Professor Depar…" at bounding box center [275, 102] width 186 height 54
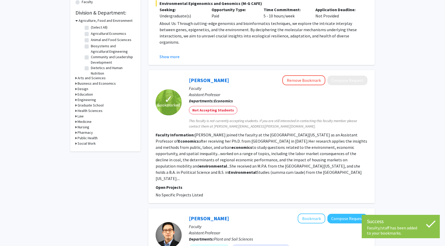
click at [165, 117] on div "✓ Bookmarked" at bounding box center [168, 102] width 26 height 54
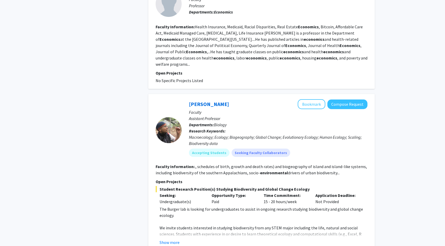
scroll to position [493, 0]
click at [166, 239] on button "Show more" at bounding box center [169, 242] width 20 height 6
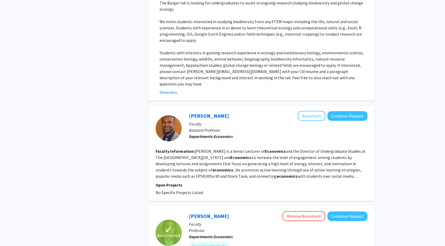
scroll to position [700, 0]
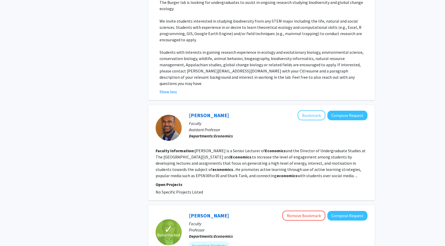
click at [276, 173] on b "economics" at bounding box center [286, 175] width 21 height 5
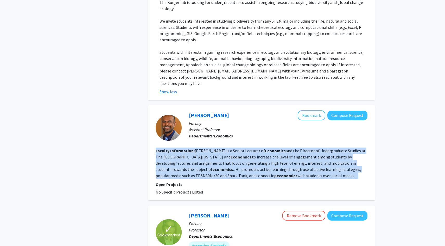
click at [276, 173] on b "economics" at bounding box center [286, 175] width 21 height 5
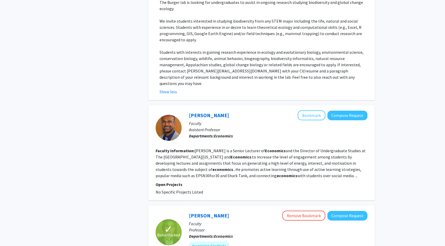
click at [133, 157] on div "Refine By Collaboration Status: Collaboration Status All Faculty/Staff Collabor…" at bounding box center [105, 160] width 78 height 1675
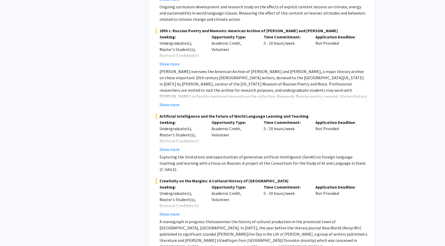
scroll to position [1429, 0]
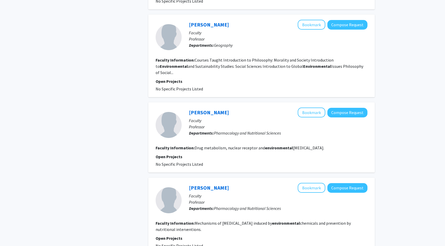
scroll to position [852, 0]
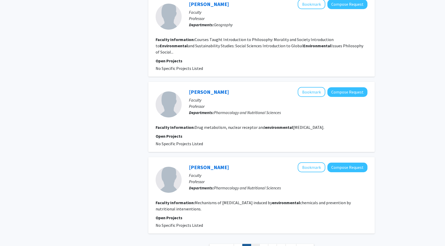
click at [257, 244] on link "3" at bounding box center [255, 248] width 9 height 9
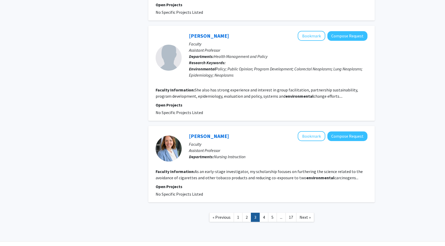
scroll to position [748, 0]
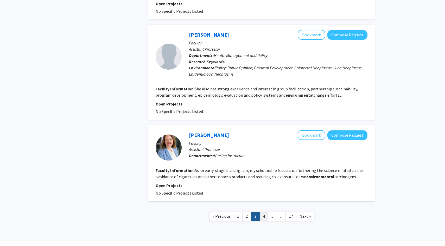
click at [262, 212] on link "4" at bounding box center [263, 216] width 9 height 9
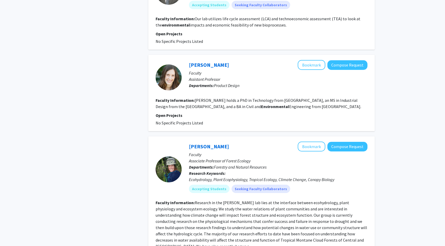
scroll to position [601, 0]
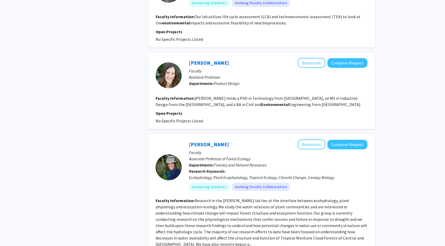
click at [222, 211] on fg-read-more "Research in the [PERSON_NAME] lab lies at the interface between ecohydrology, p…" at bounding box center [260, 222] width 211 height 49
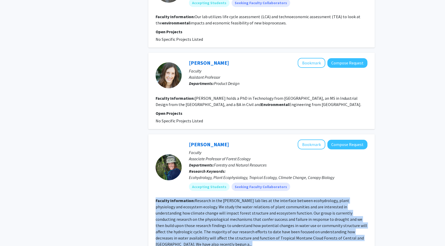
click at [222, 211] on fg-read-more "Research in the [PERSON_NAME] lab lies at the interface between ecohydrology, p…" at bounding box center [260, 222] width 211 height 49
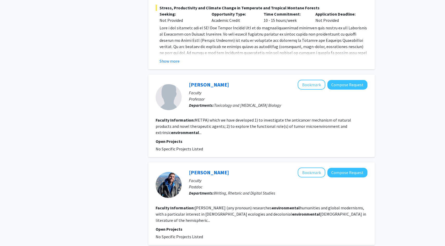
scroll to position [985, 0]
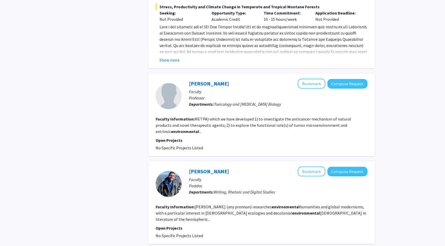
click at [198, 116] on fg-read-more "METPA) which we have developed 1) to investigate the anticancer mechanism of na…" at bounding box center [252, 125] width 195 height 18
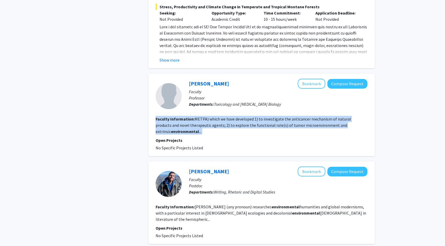
click at [198, 116] on fg-read-more "METPA) which we have developed 1) to investigate the anticancer mechanism of na…" at bounding box center [252, 125] width 195 height 18
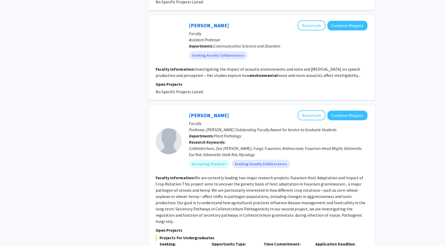
scroll to position [931, 0]
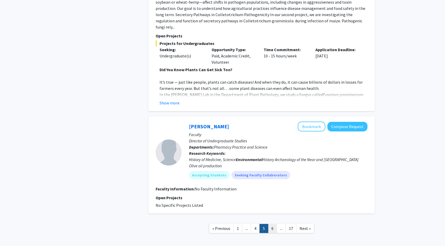
click at [273, 224] on link "6" at bounding box center [272, 228] width 9 height 9
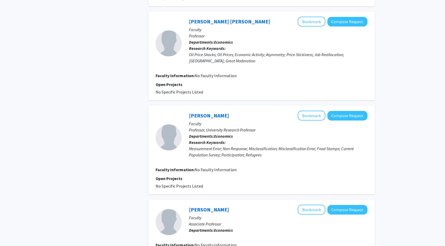
scroll to position [760, 0]
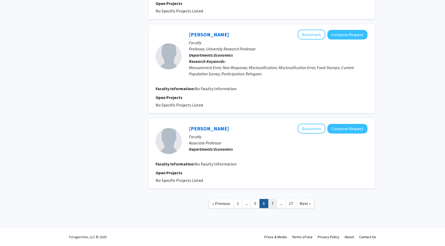
click at [273, 201] on link "7" at bounding box center [272, 203] width 9 height 9
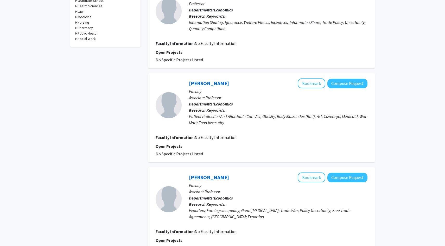
scroll to position [265, 0]
